Goal: Task Accomplishment & Management: Manage account settings

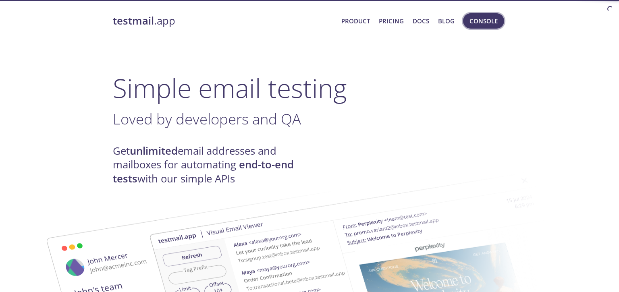
click at [479, 22] on span "Console" at bounding box center [484, 21] width 28 height 10
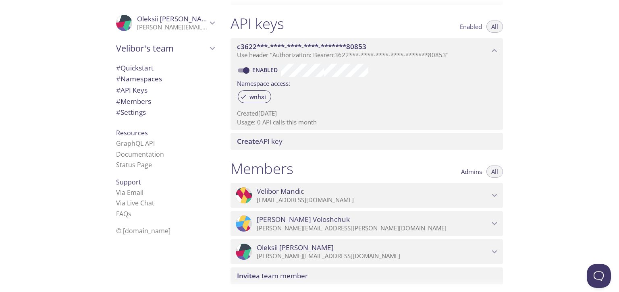
scroll to position [258, 0]
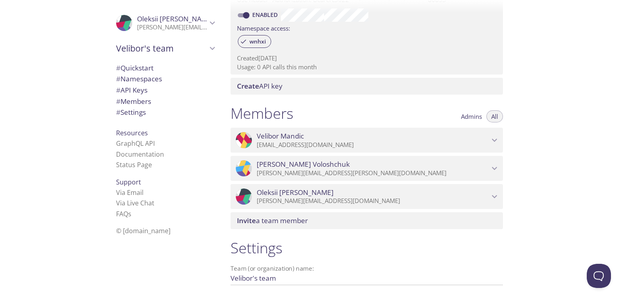
click at [297, 226] on div "Invite a team member" at bounding box center [367, 220] width 273 height 17
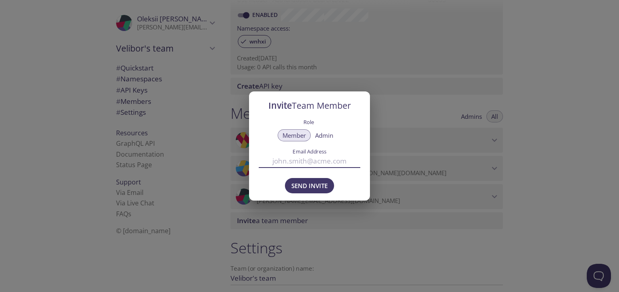
click at [316, 162] on input "Email Address" at bounding box center [310, 161] width 102 height 13
click at [329, 135] on span "Admin" at bounding box center [324, 135] width 18 height 0
click at [321, 159] on input "Email Address" at bounding box center [310, 161] width 102 height 13
click at [384, 238] on div "Invite Team Member Role Member Admin Email Address Send Invite" at bounding box center [309, 146] width 619 height 292
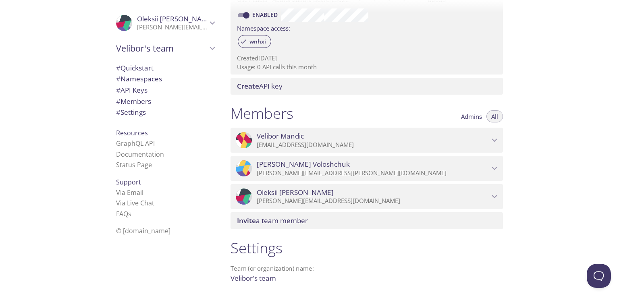
click at [284, 222] on span "Invite a team member" at bounding box center [272, 220] width 71 height 9
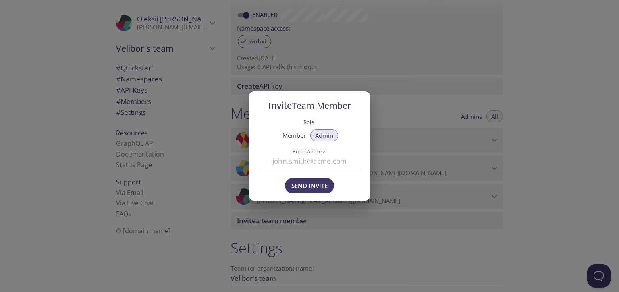
click at [305, 163] on input "Email Address" at bounding box center [310, 161] width 102 height 13
paste input "[PERSON_NAME][EMAIL_ADDRESS][DOMAIN_NAME]"
type input "[PERSON_NAME][EMAIL_ADDRESS][DOMAIN_NAME]"
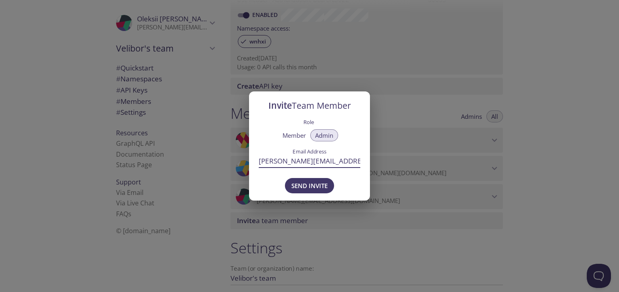
click at [357, 160] on input "[PERSON_NAME][EMAIL_ADDRESS][DOMAIN_NAME]" at bounding box center [310, 161] width 102 height 13
paste input ""[PERSON_NAME] (cs)" <[PERSON_NAME][EMAIL_ADDRESS][DOMAIN_NAME]>"
type input "[PERSON_NAME][EMAIL_ADDRESS][DOMAIN_NAME]"
click at [307, 185] on span "Send Invite" at bounding box center [309, 186] width 36 height 10
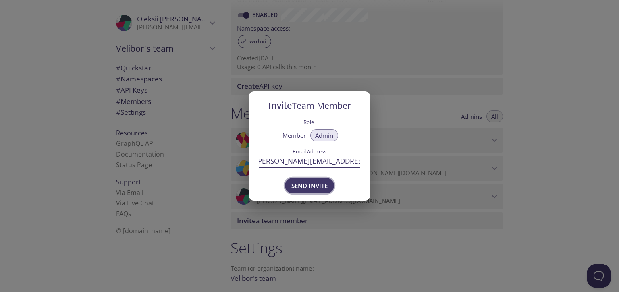
scroll to position [0, 0]
